Goal: Transaction & Acquisition: Subscribe to service/newsletter

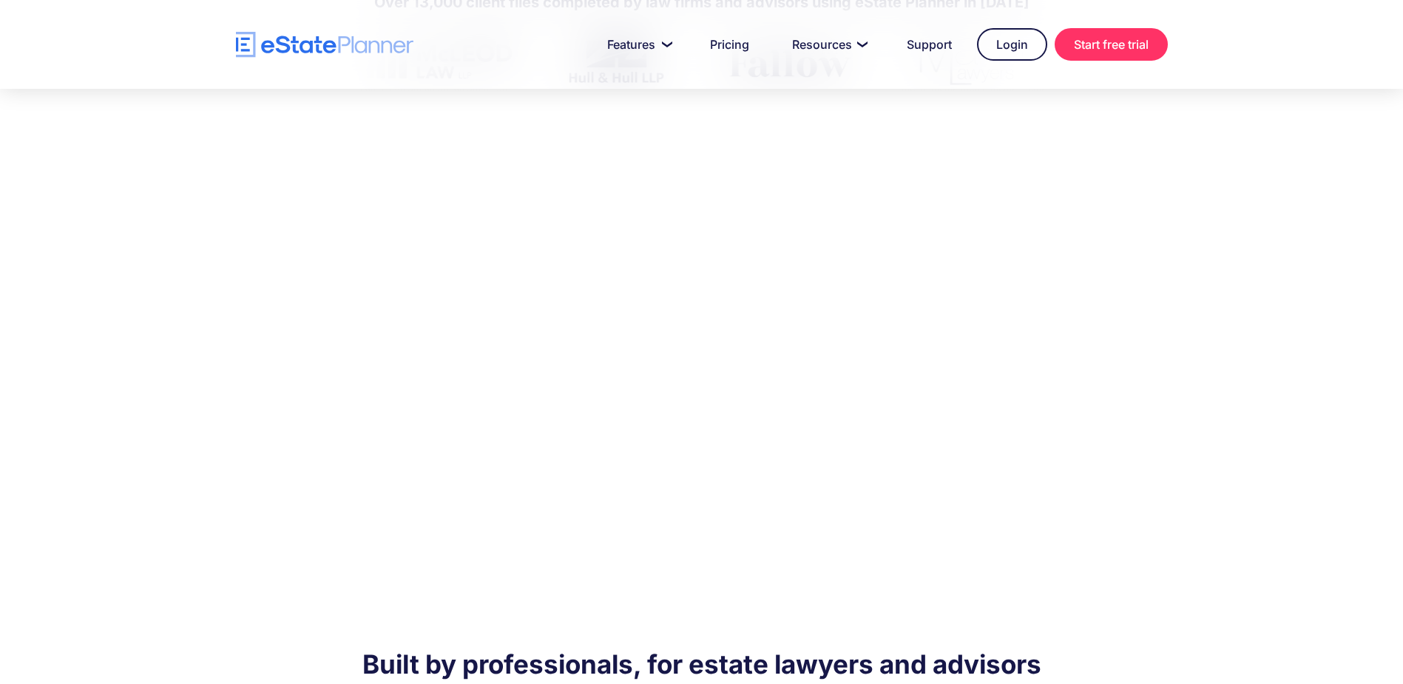
scroll to position [672, 0]
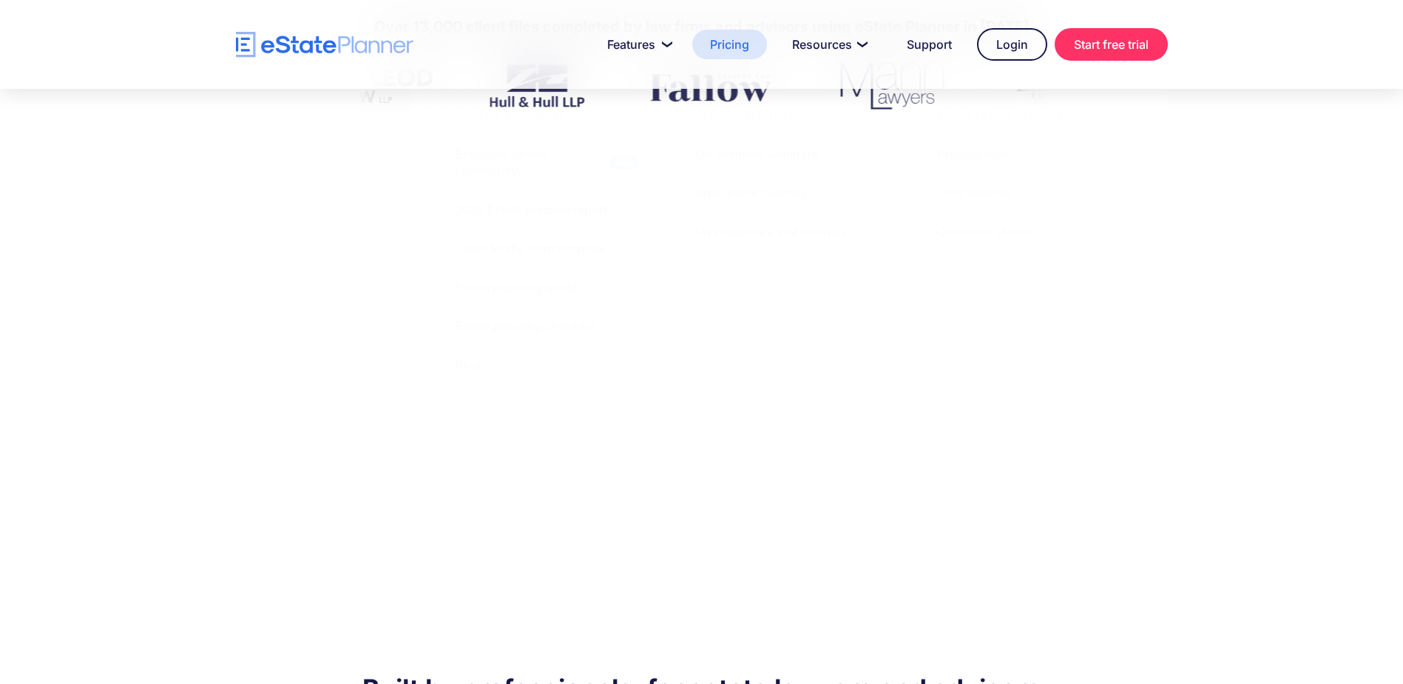
click at [725, 34] on link "Pricing" at bounding box center [729, 45] width 75 height 30
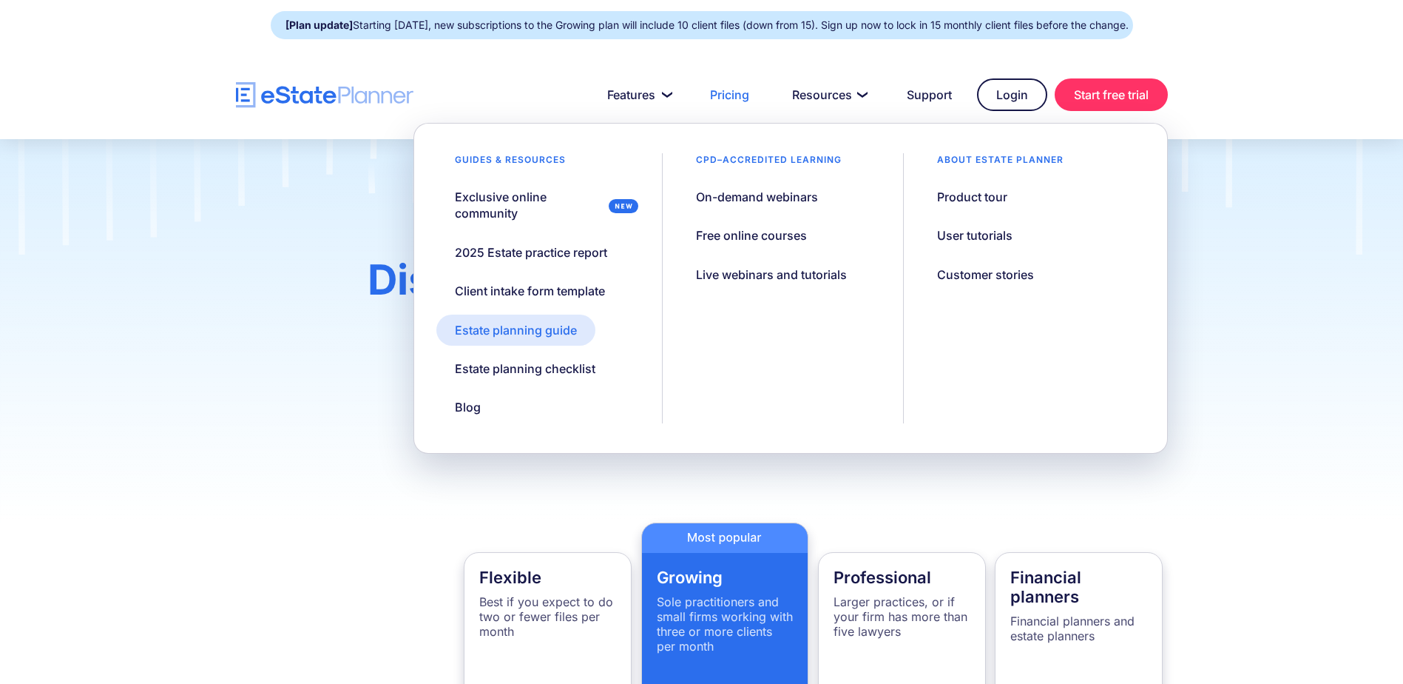
click at [547, 330] on div "Estate planning guide" at bounding box center [516, 330] width 122 height 16
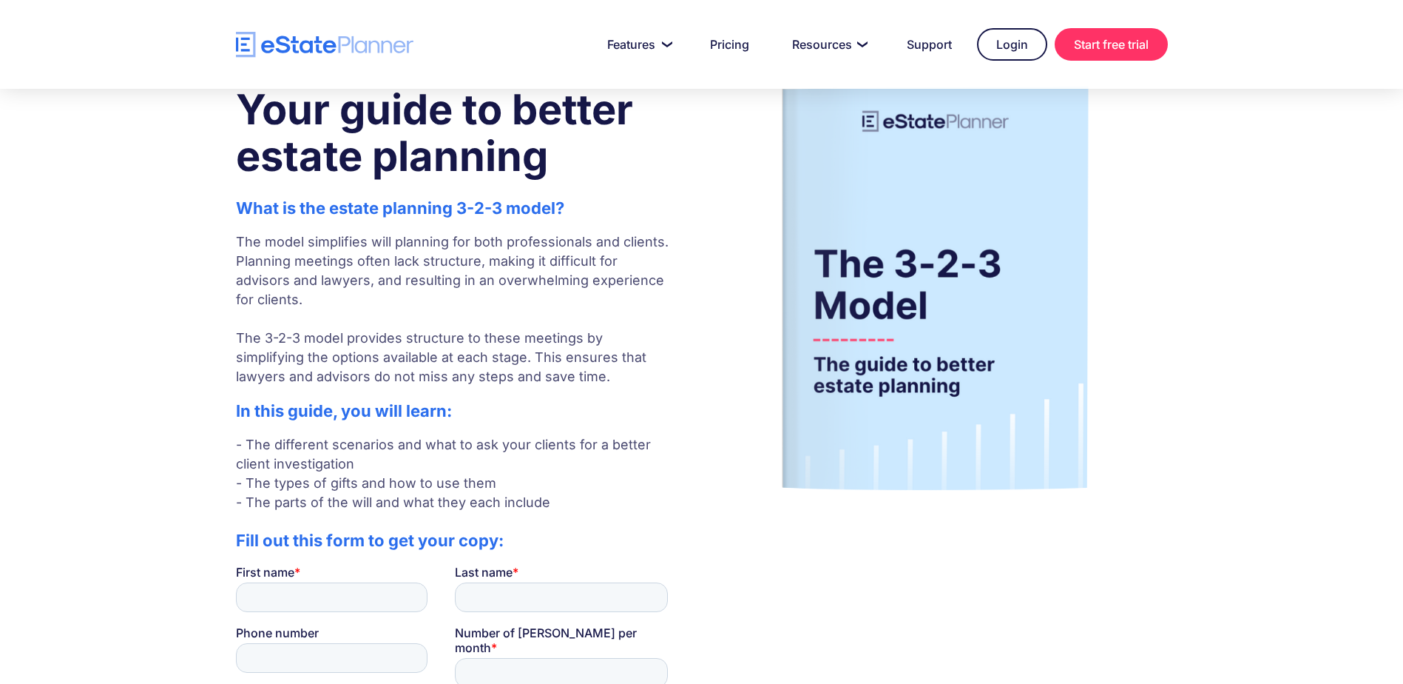
scroll to position [38, 0]
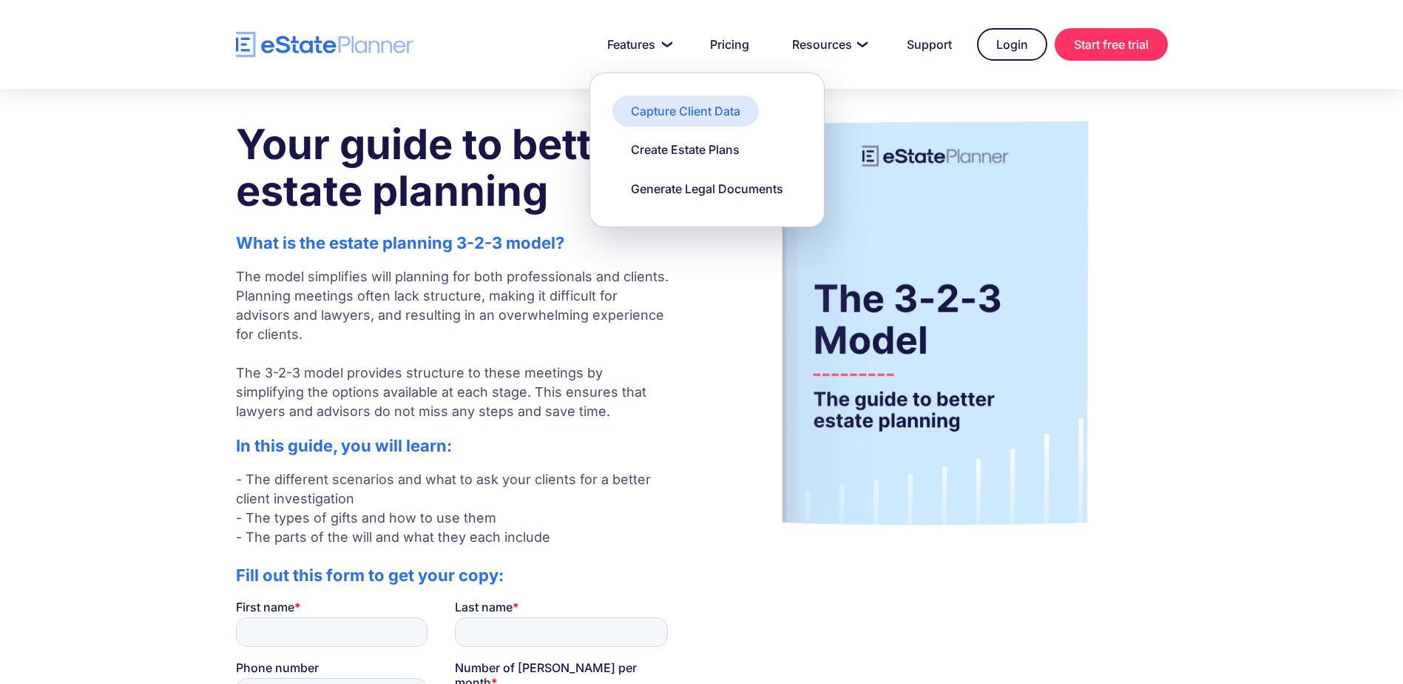
click at [677, 119] on div "Capture Client Data" at bounding box center [685, 111] width 109 height 16
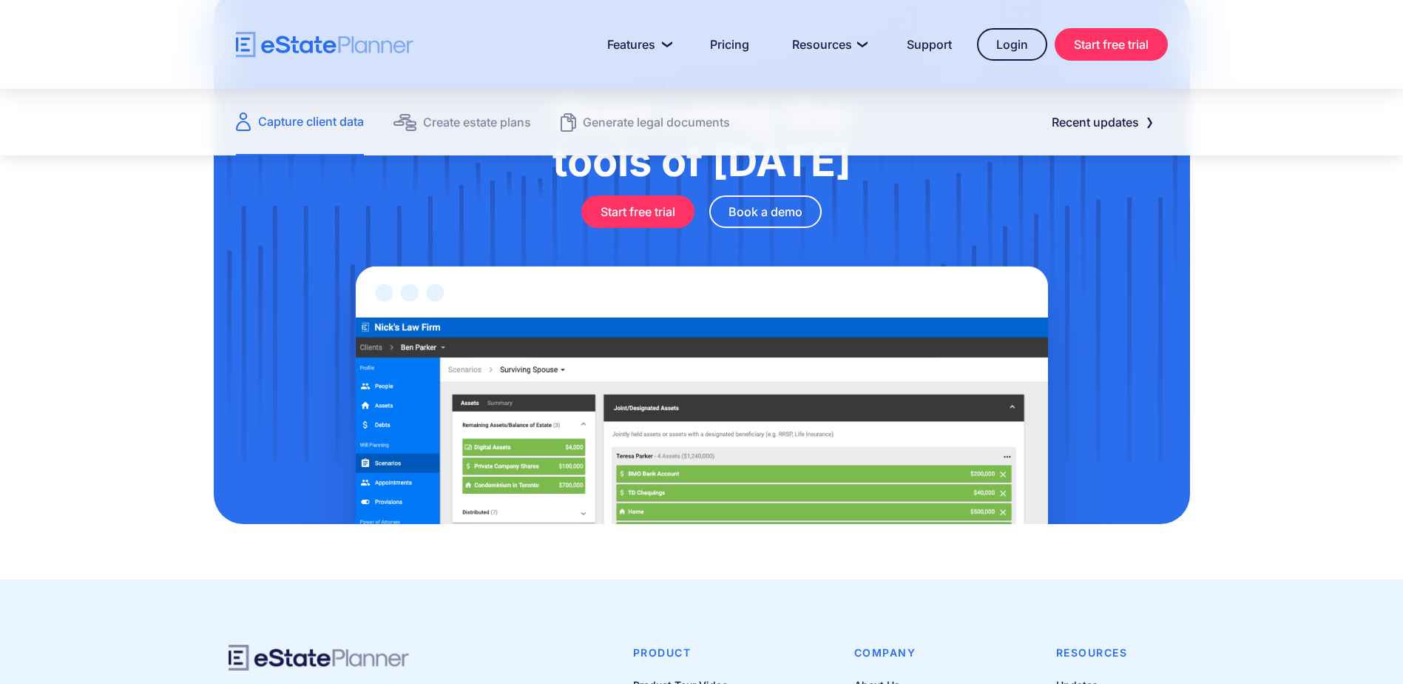
scroll to position [1787, 0]
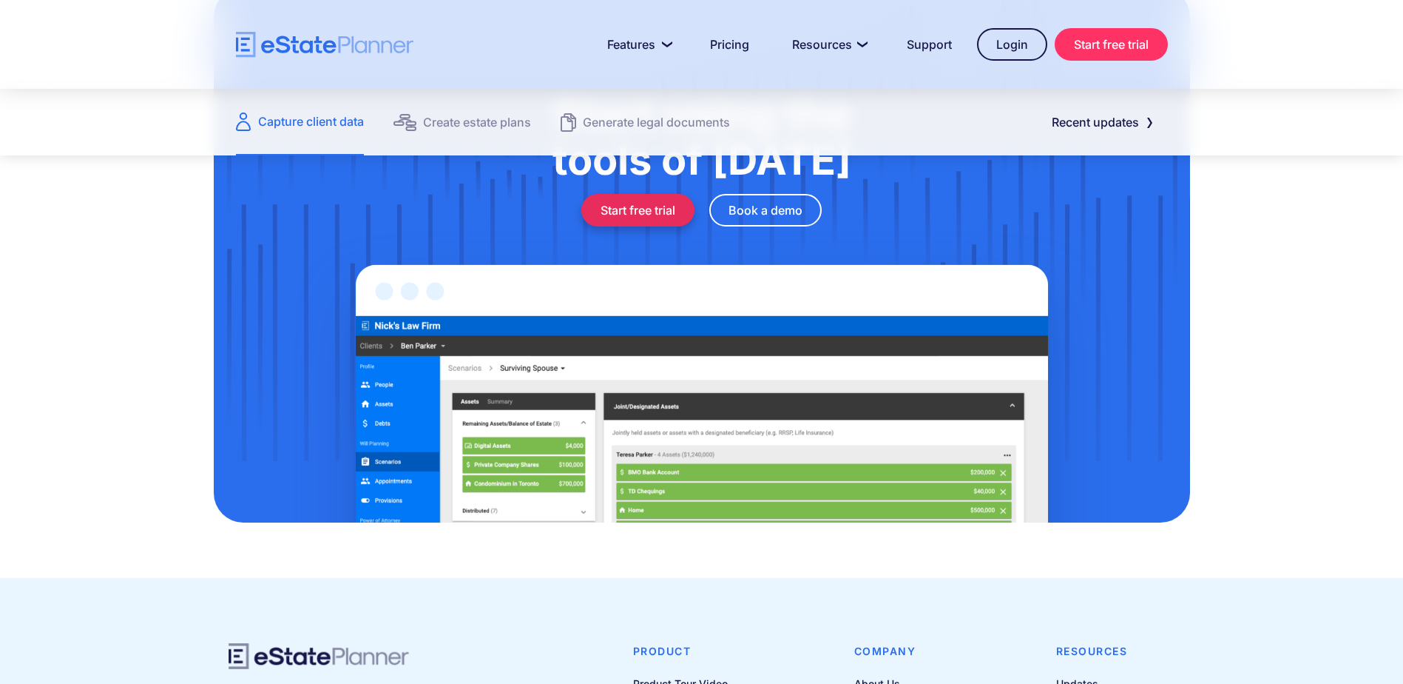
click at [649, 200] on link "Start free trial" at bounding box center [637, 210] width 113 height 33
